Goal: Transaction & Acquisition: Download file/media

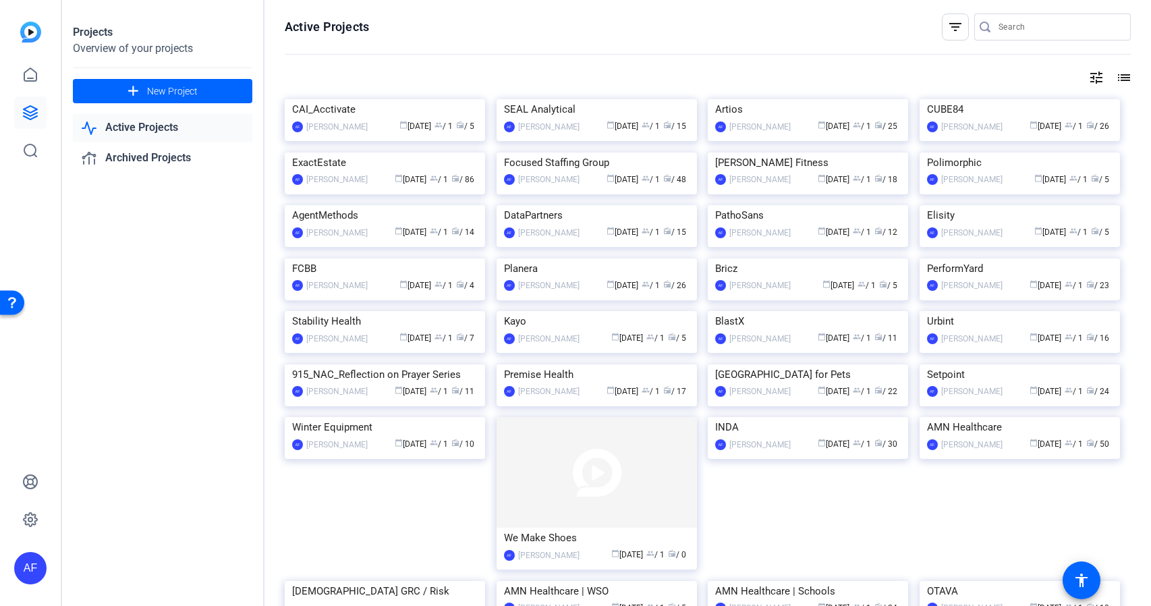
click at [1046, 28] on input "Search" at bounding box center [1058, 27] width 121 height 16
paste input "CS910_GradGuard_Georgetown University_Tony [PERSON_NAME]"
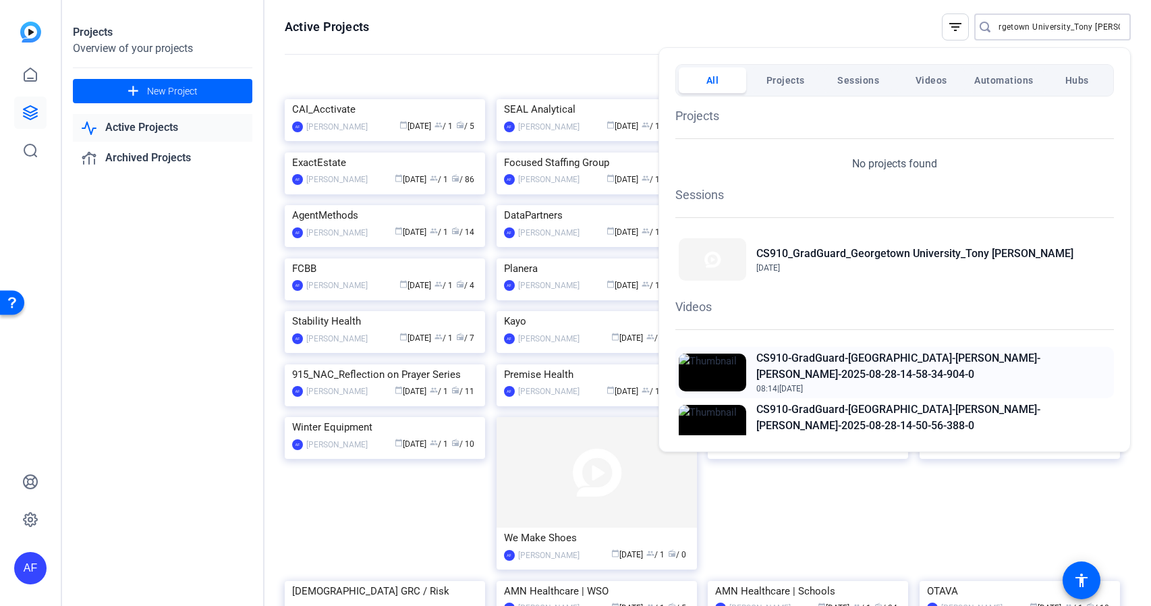
type input "CS910_GradGuard_Georgetown University_Tony [PERSON_NAME]"
click at [982, 359] on h2 "CS910-GradGuard-[GEOGRAPHIC_DATA]-[PERSON_NAME]-[PERSON_NAME]-2025-08-28-14-58-…" at bounding box center [933, 366] width 354 height 32
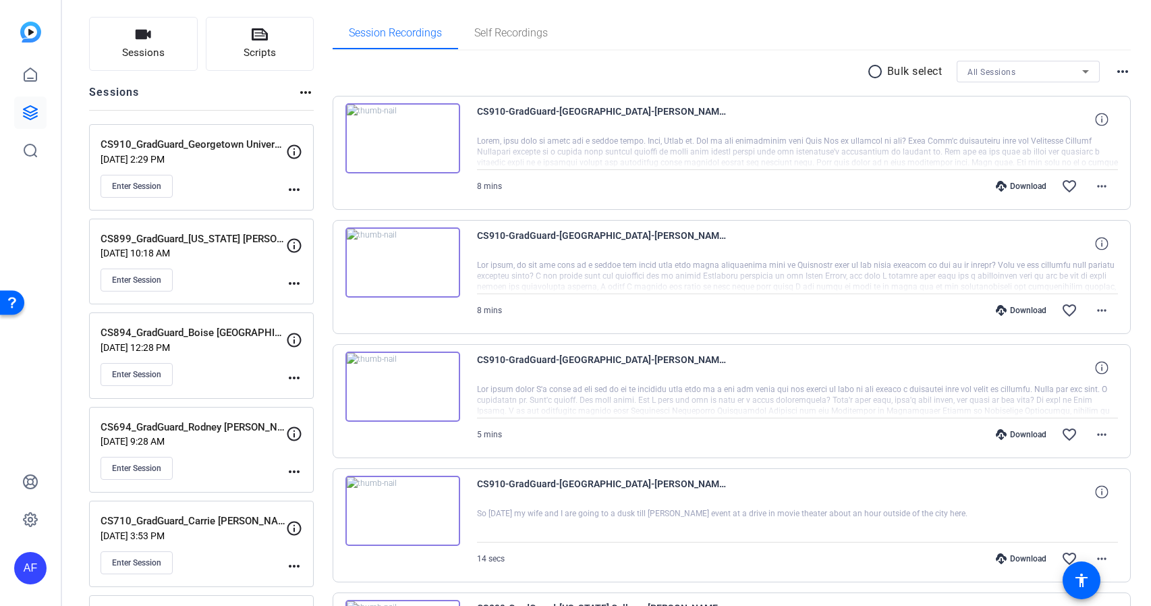
scroll to position [405, 0]
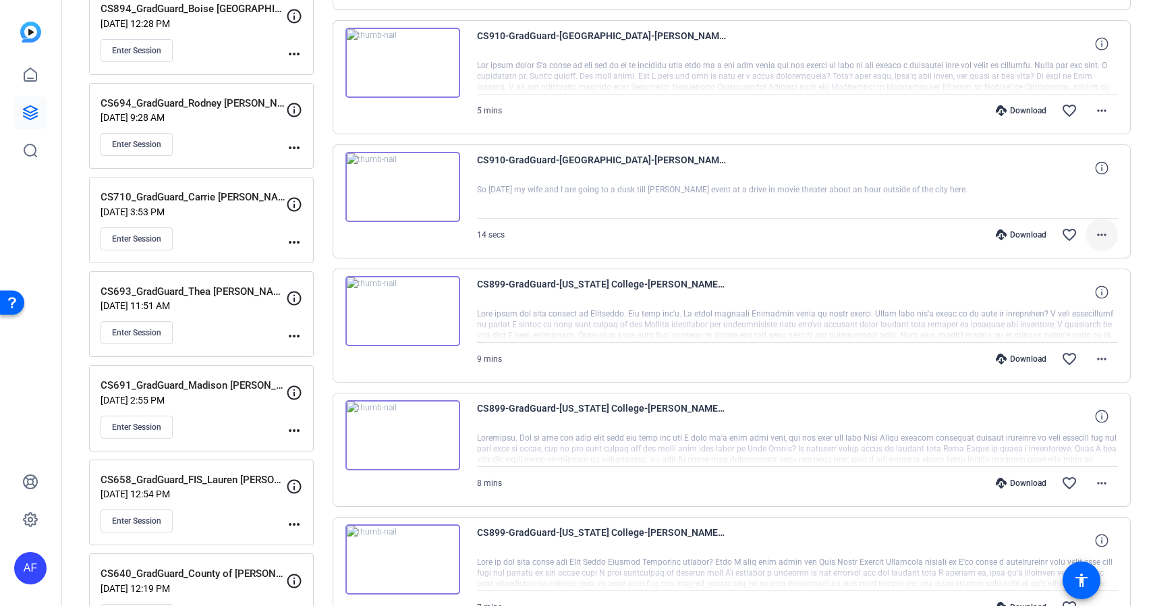
click at [1103, 235] on mat-icon "more_horiz" at bounding box center [1101, 235] width 16 height 16
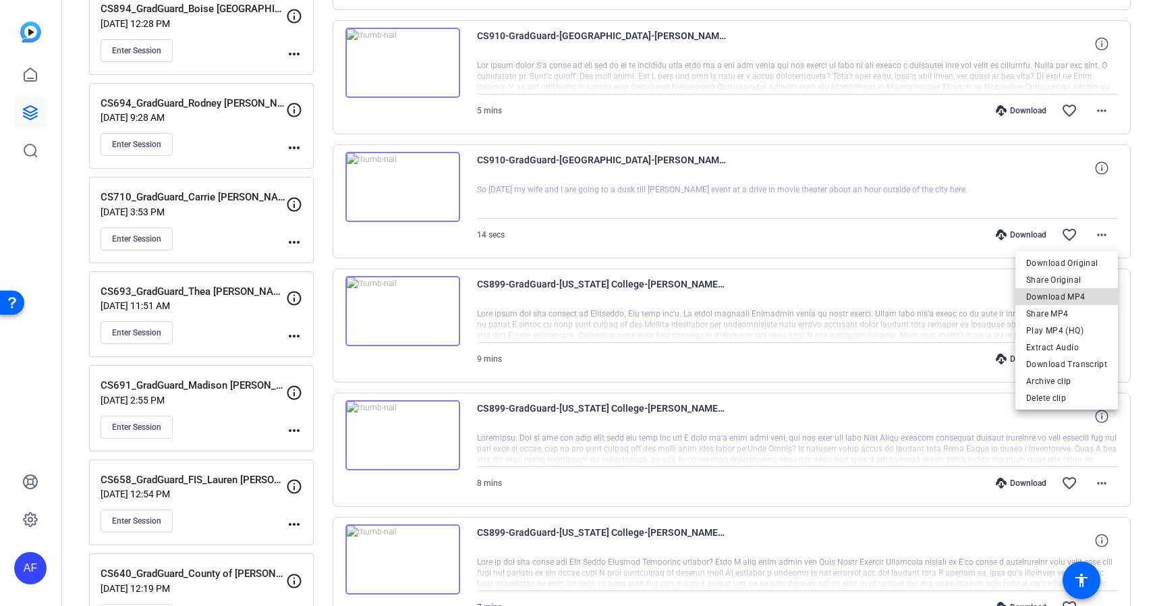
click at [1077, 293] on span "Download MP4" at bounding box center [1066, 297] width 81 height 16
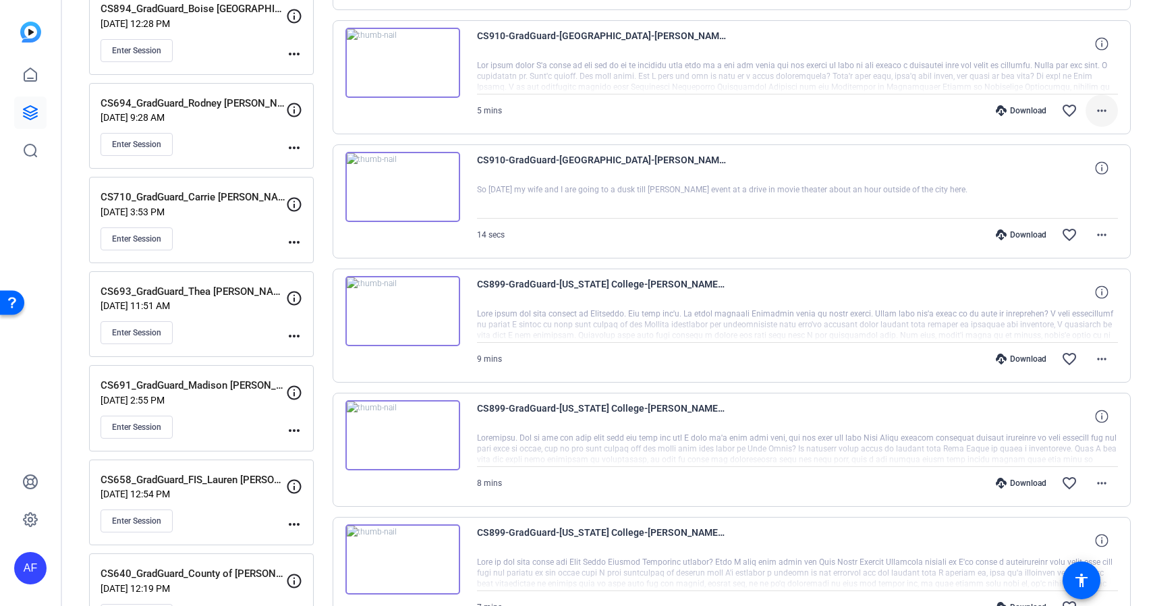
click at [1102, 106] on mat-icon "more_horiz" at bounding box center [1101, 111] width 16 height 16
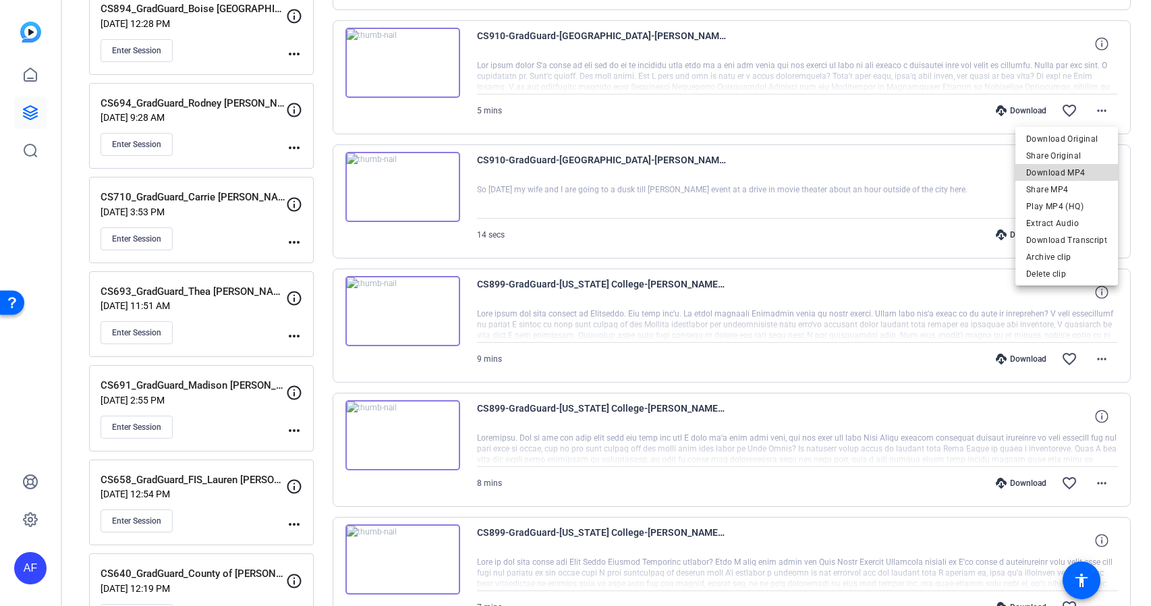
click at [1074, 173] on span "Download MP4" at bounding box center [1066, 173] width 81 height 16
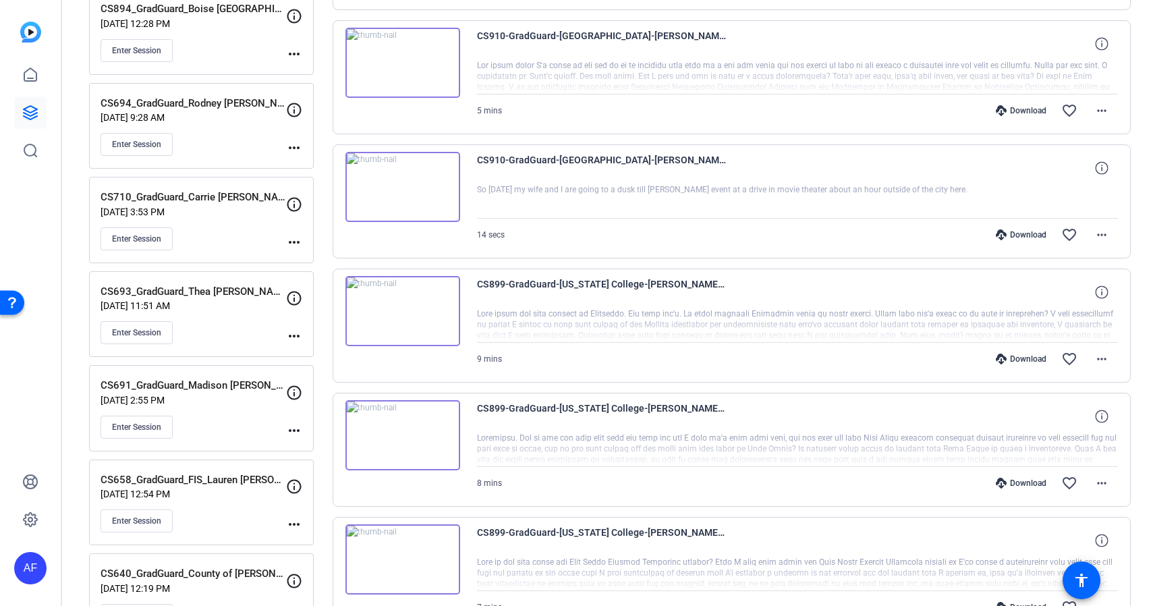
scroll to position [243, 0]
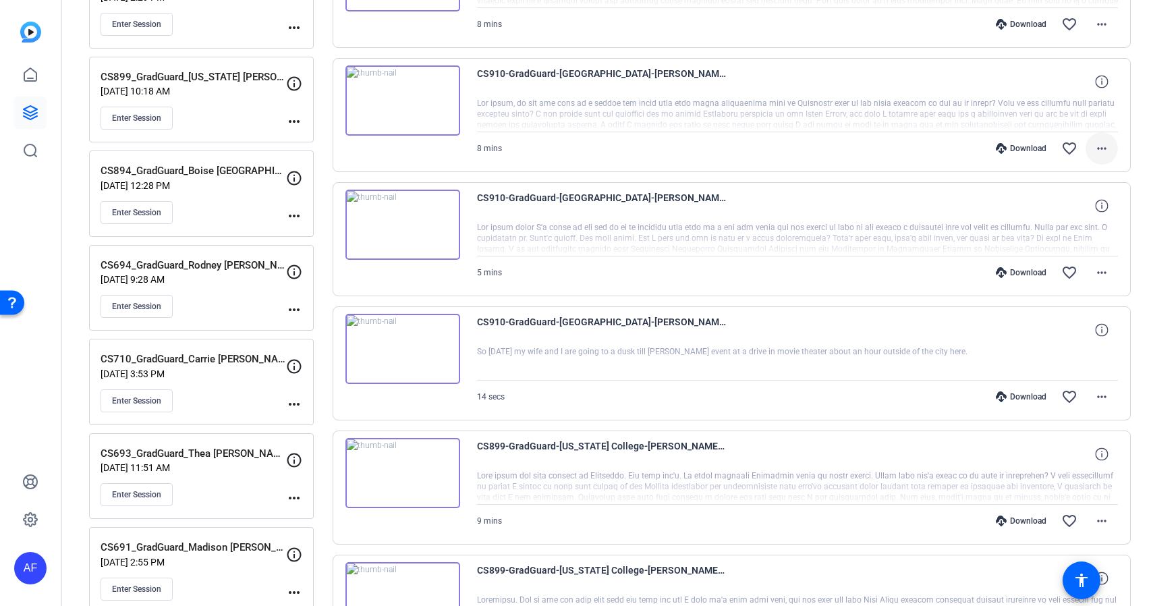
click at [1102, 148] on mat-icon "more_horiz" at bounding box center [1101, 148] width 16 height 16
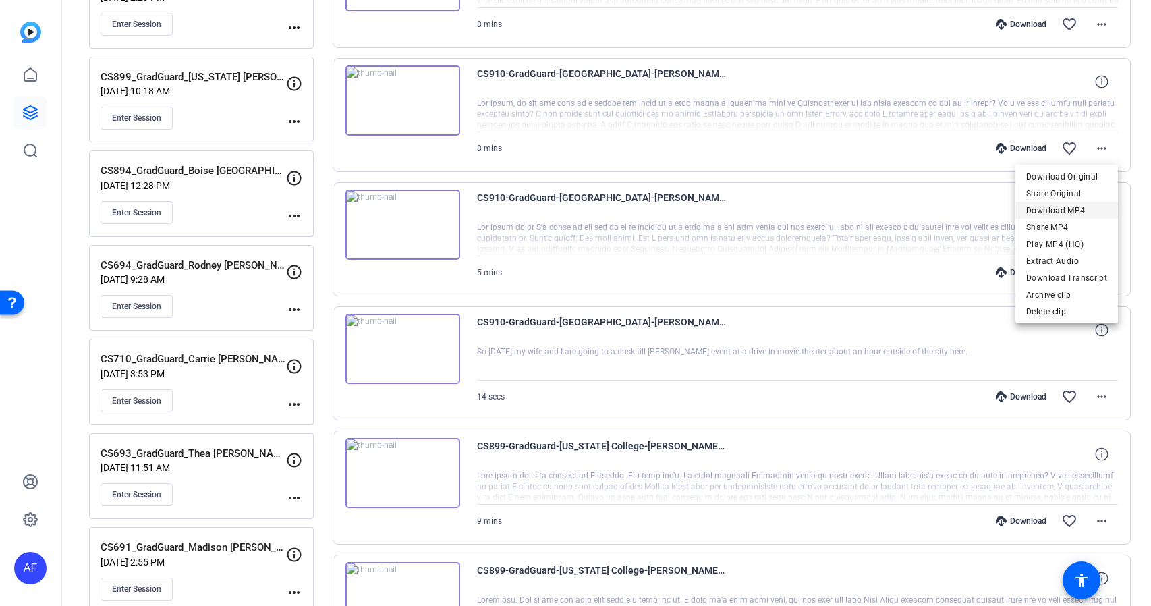
click at [1075, 210] on span "Download MP4" at bounding box center [1066, 210] width 81 height 16
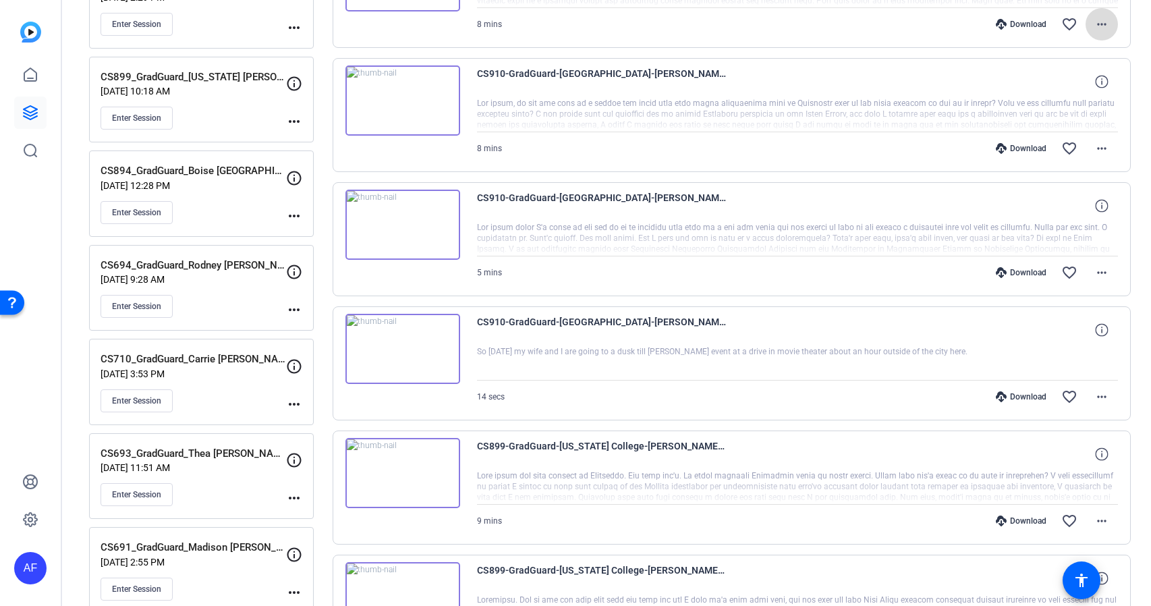
click at [1105, 23] on mat-icon "more_horiz" at bounding box center [1101, 24] width 16 height 16
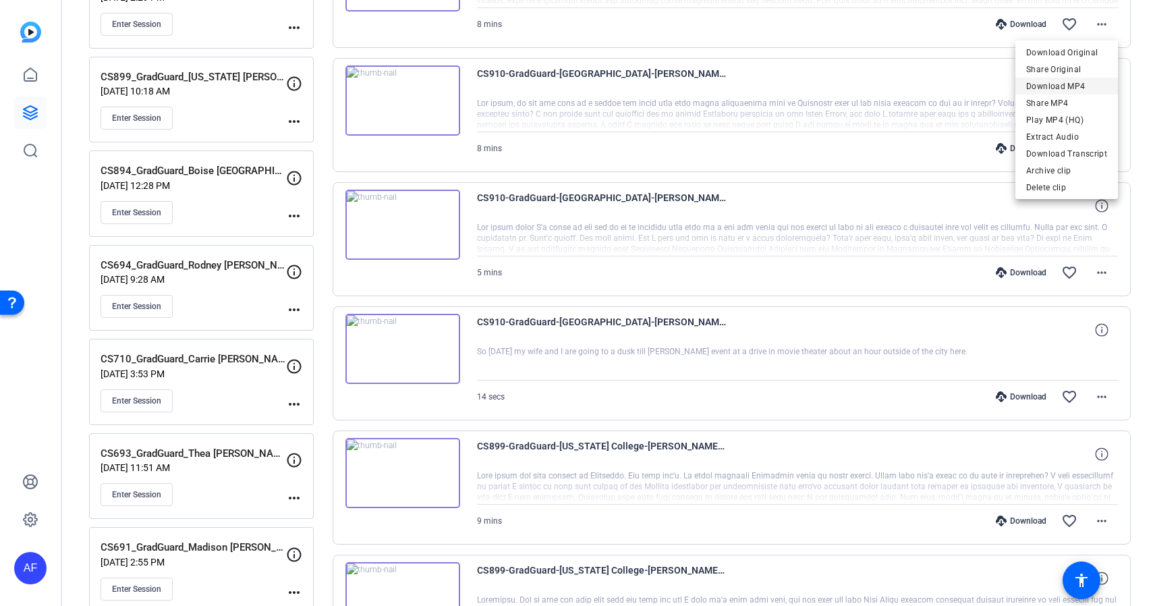
click at [1059, 86] on span "Download MP4" at bounding box center [1066, 86] width 81 height 16
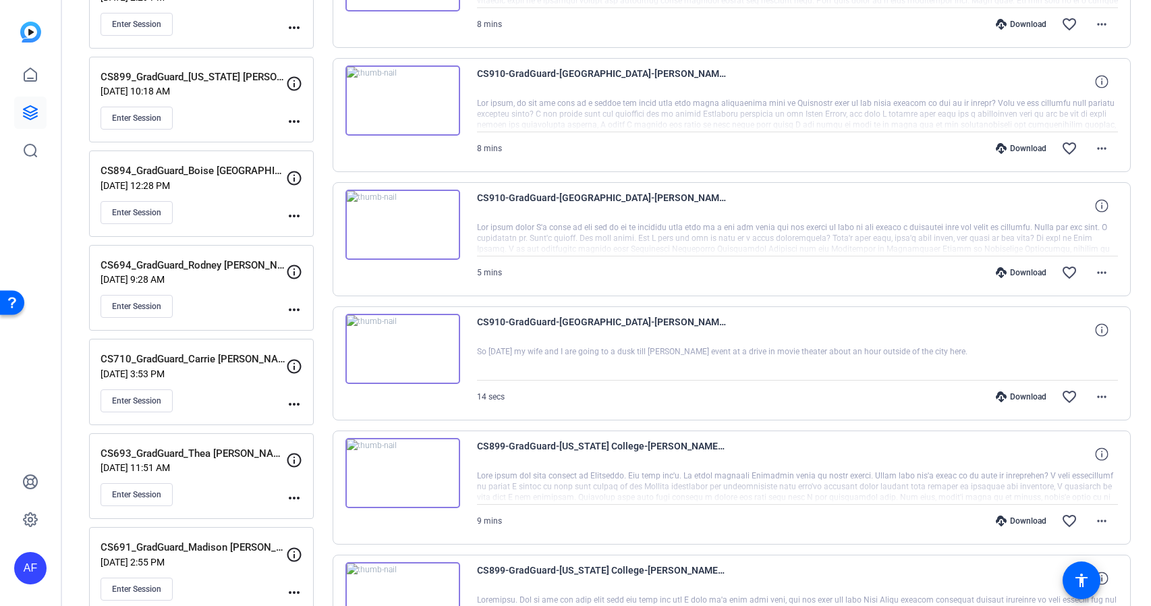
scroll to position [0, 0]
